Goal: Information Seeking & Learning: Learn about a topic

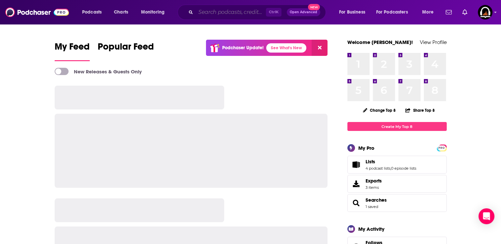
click at [219, 16] on input "Search podcasts, credits, & more..." at bounding box center [231, 12] width 70 height 11
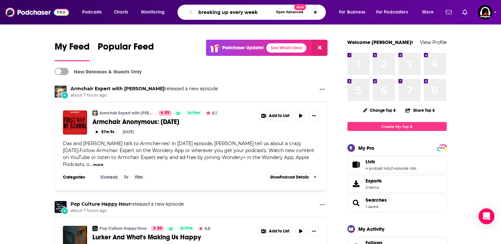
type input "breaking up every week"
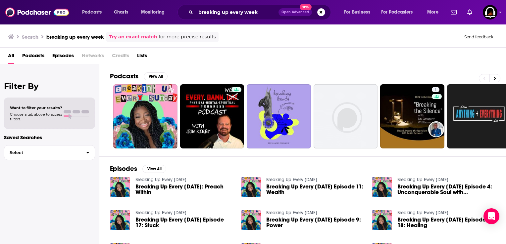
click at [160, 185] on span "Breaking Up Every [DATE]: Preach Within" at bounding box center [184, 189] width 98 height 11
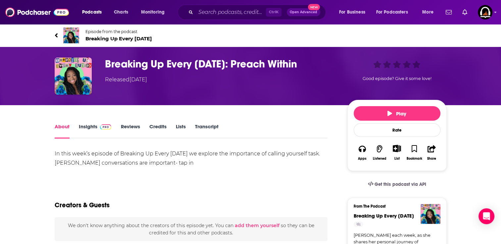
click at [122, 38] on span "Breaking Up Every [DATE]" at bounding box center [118, 38] width 67 height 6
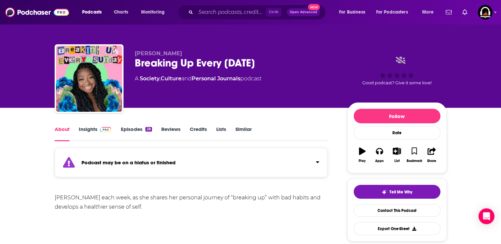
scroll to position [20, 0]
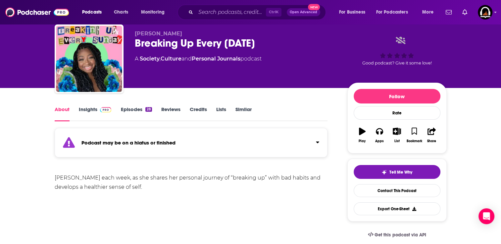
click at [82, 110] on link "Insights" at bounding box center [95, 113] width 33 height 15
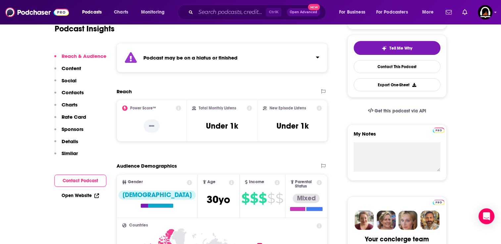
scroll to position [144, 0]
